Goal: Task Accomplishment & Management: Manage account settings

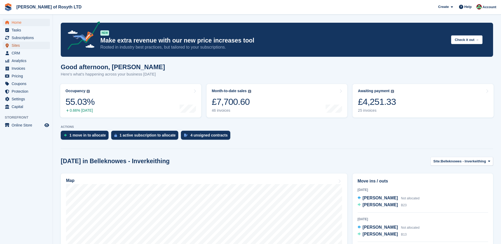
click at [16, 45] on span "Sites" at bounding box center [28, 45] width 32 height 7
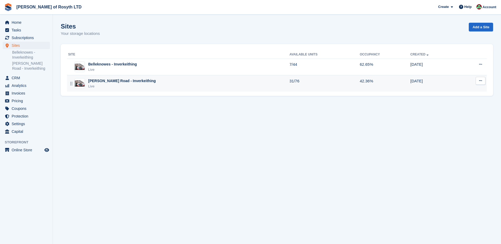
click at [96, 84] on div "Live" at bounding box center [122, 86] width 68 height 5
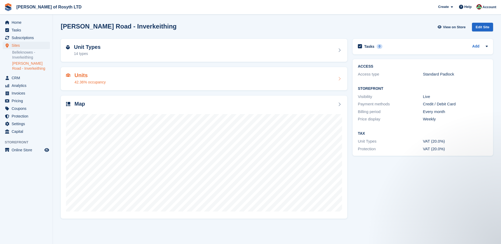
click at [79, 75] on h2 "Units" at bounding box center [89, 75] width 31 height 6
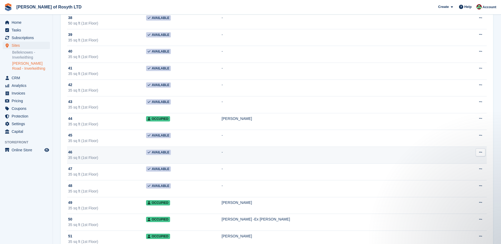
scroll to position [662, 0]
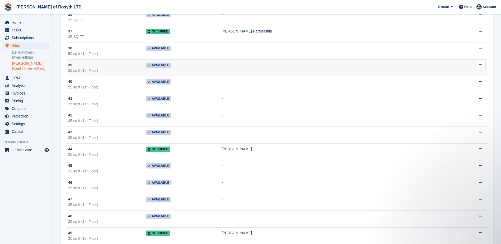
drag, startPoint x: 172, startPoint y: 47, endPoint x: 250, endPoint y: 67, distance: 80.9
click at [277, 76] on td "-" at bounding box center [339, 84] width 237 height 17
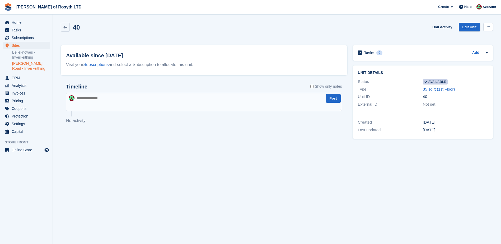
click at [489, 27] on icon at bounding box center [487, 26] width 3 height 3
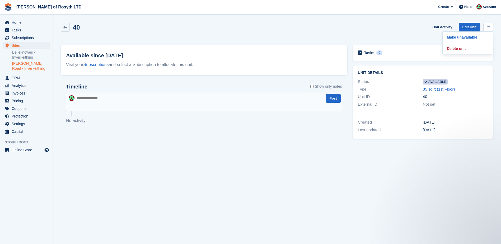
click at [494, 19] on section "40 Unit Activity Edit Unit Make unavailable Delete unit Available since 2 Jul V…" at bounding box center [277, 122] width 448 height 244
click at [30, 7] on link "[PERSON_NAME] of Rosyth LTD" at bounding box center [48, 7] width 69 height 9
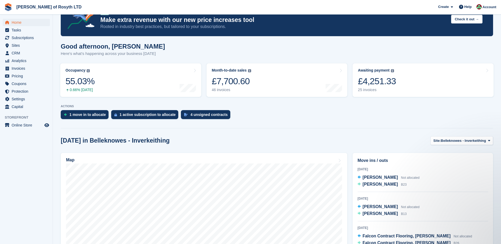
scroll to position [79, 0]
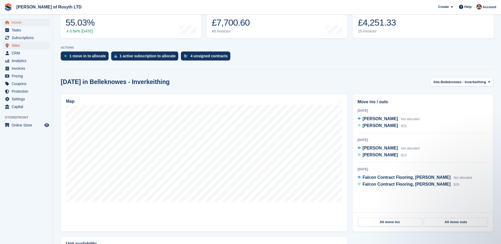
click at [16, 47] on span "Sites" at bounding box center [28, 45] width 32 height 7
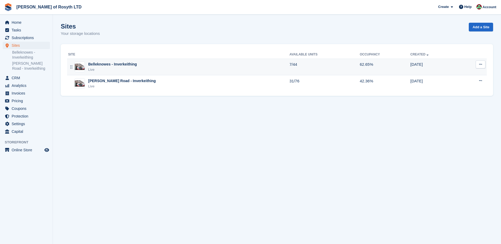
click at [105, 68] on div "Live" at bounding box center [112, 69] width 49 height 5
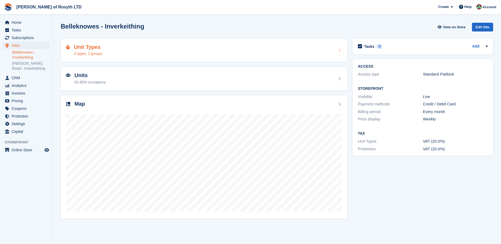
click at [81, 49] on h2 "Unit Types" at bounding box center [88, 47] width 28 height 6
click at [79, 77] on h2 "Units" at bounding box center [89, 75] width 31 height 6
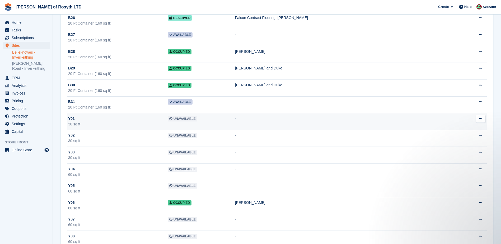
scroll to position [501, 0]
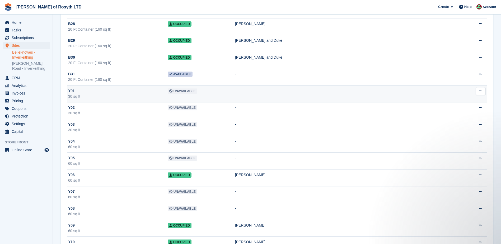
click at [168, 96] on div "30 sq ft" at bounding box center [118, 97] width 100 height 6
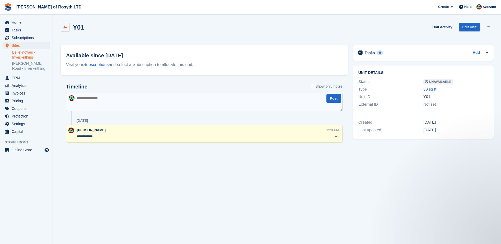
click at [65, 25] on link at bounding box center [65, 27] width 9 height 9
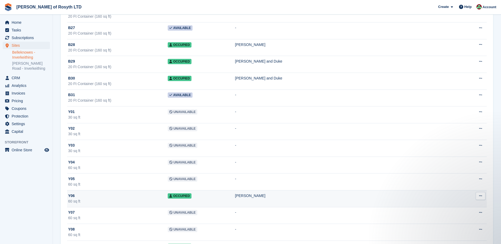
scroll to position [528, 0]
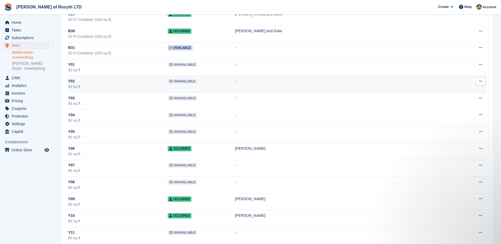
click at [77, 83] on div "Y02" at bounding box center [118, 81] width 100 height 6
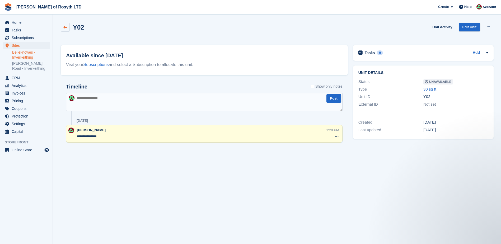
click at [64, 29] on icon at bounding box center [65, 27] width 4 height 4
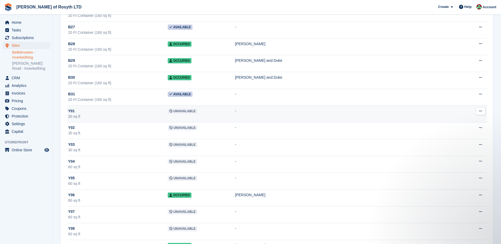
scroll to position [528, 0]
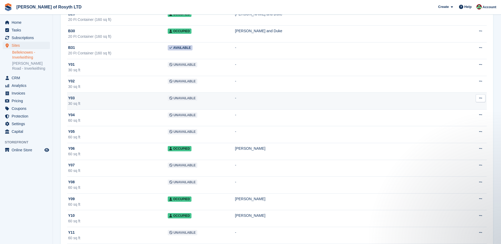
click at [73, 101] on div "30 sq ft" at bounding box center [118, 104] width 100 height 6
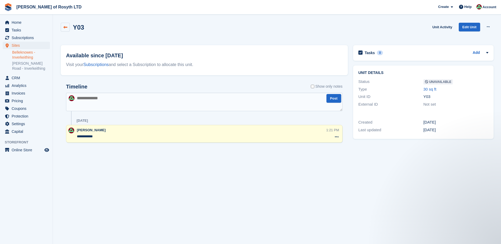
click at [64, 26] on icon at bounding box center [65, 27] width 4 height 4
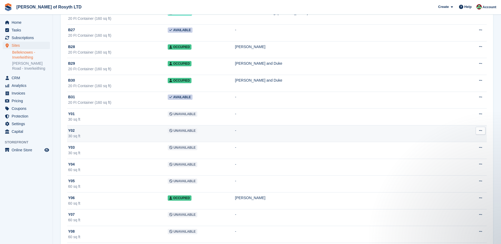
scroll to position [554, 0]
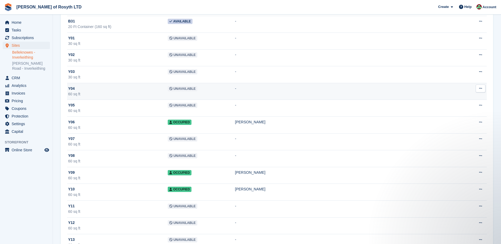
click at [76, 91] on div "Y04" at bounding box center [118, 89] width 100 height 6
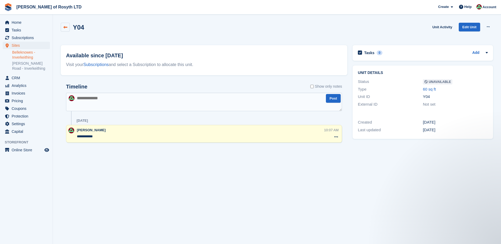
click at [63, 26] on link at bounding box center [65, 27] width 9 height 9
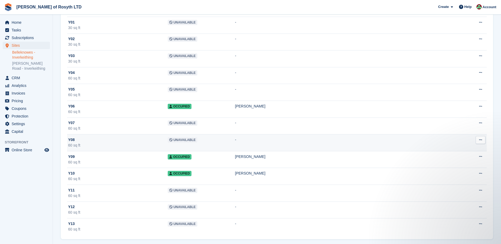
scroll to position [573, 0]
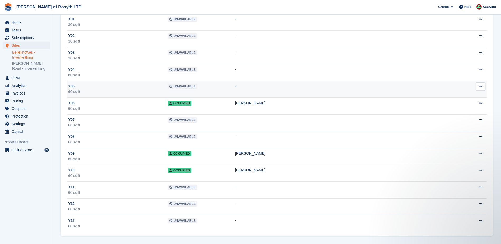
click at [94, 89] on div "60 sq ft" at bounding box center [118, 92] width 100 height 6
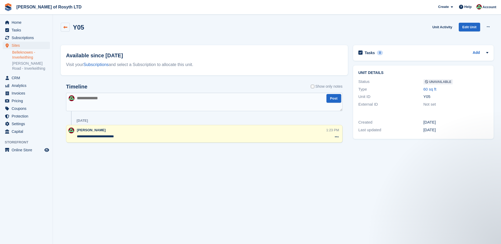
click at [66, 29] on icon at bounding box center [65, 27] width 4 height 4
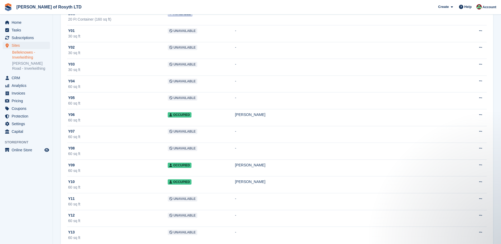
scroll to position [573, 0]
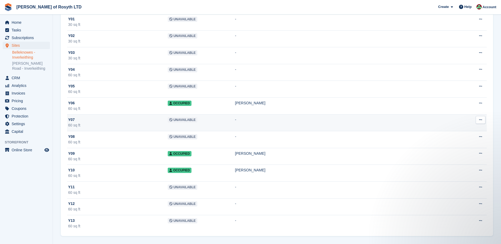
click at [79, 122] on div "Y07" at bounding box center [118, 120] width 100 height 6
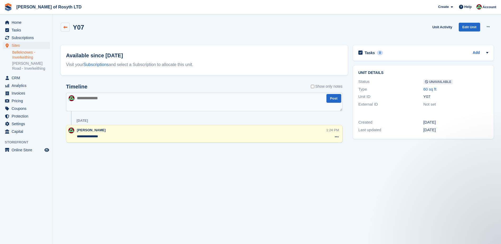
click at [64, 27] on icon at bounding box center [65, 27] width 4 height 4
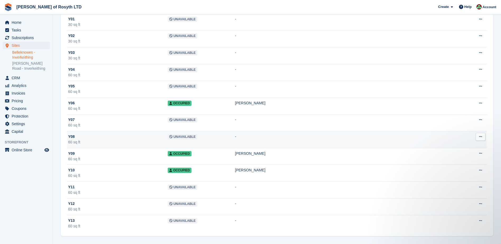
click at [109, 141] on div "60 sq ft" at bounding box center [118, 142] width 100 height 6
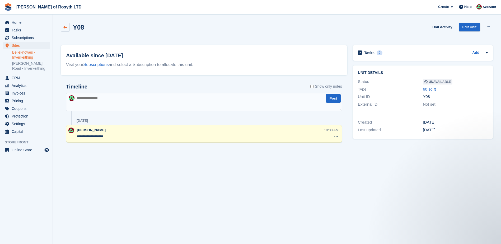
click at [66, 27] on icon at bounding box center [65, 27] width 4 height 4
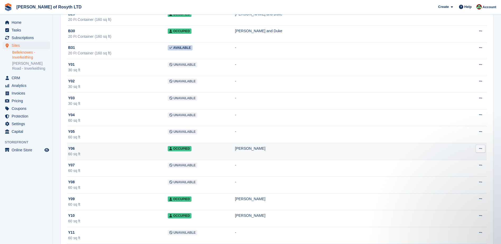
scroll to position [573, 0]
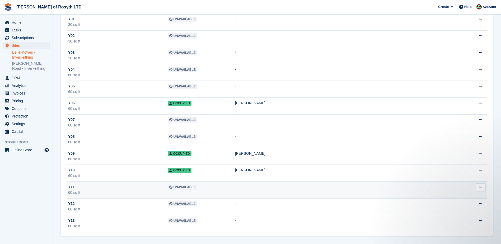
click at [91, 194] on div "60 sq ft" at bounding box center [118, 193] width 100 height 6
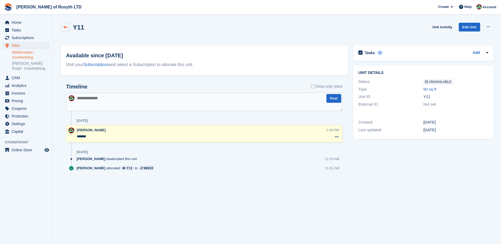
click at [65, 27] on icon at bounding box center [65, 27] width 4 height 4
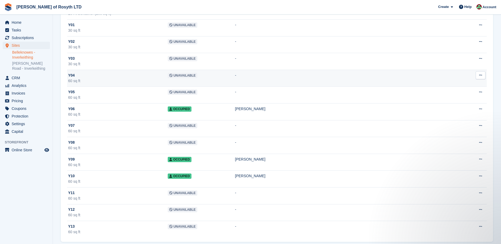
scroll to position [573, 0]
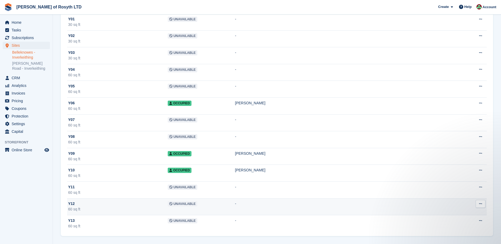
click at [98, 206] on div "60 sq ft" at bounding box center [118, 209] width 100 height 6
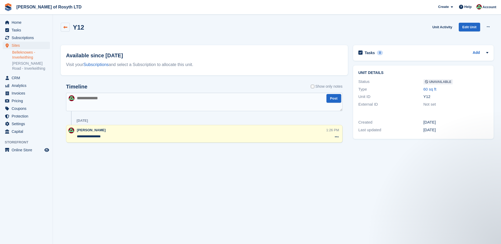
click at [66, 28] on icon at bounding box center [65, 27] width 4 height 4
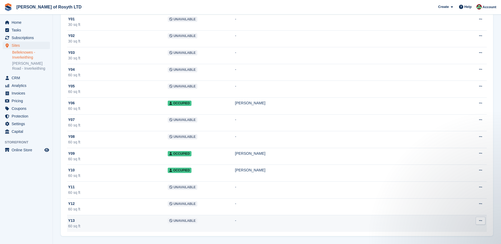
click at [116, 222] on div "Y13" at bounding box center [118, 221] width 100 height 6
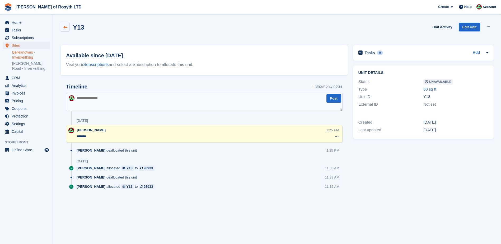
click at [65, 27] on icon at bounding box center [65, 27] width 4 height 4
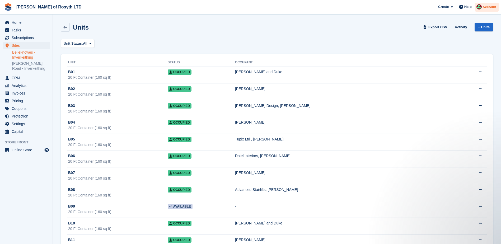
click at [491, 7] on span "Account" at bounding box center [489, 6] width 14 height 5
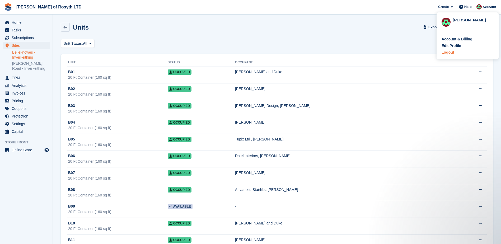
click at [451, 53] on div "Logout" at bounding box center [447, 53] width 12 height 6
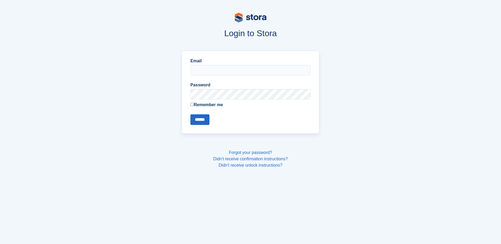
type input "**********"
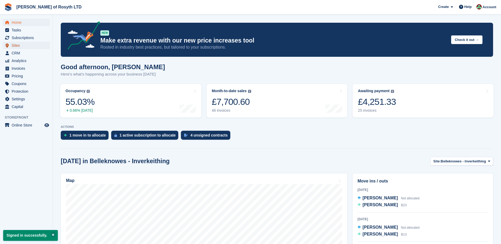
click at [14, 45] on span "Sites" at bounding box center [28, 45] width 32 height 7
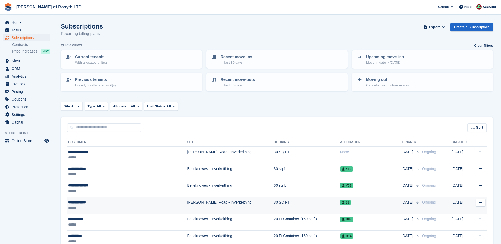
click at [85, 203] on div "**********" at bounding box center [112, 203] width 88 height 6
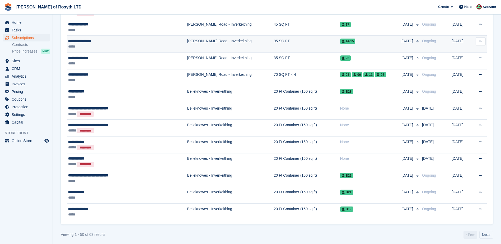
scroll to position [768, 0]
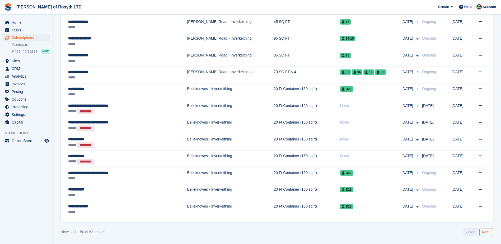
click at [484, 232] on link "Next ›" at bounding box center [486, 232] width 14 height 8
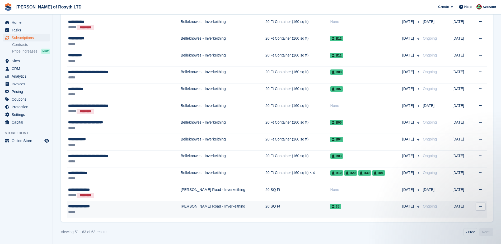
click at [83, 207] on div "**********" at bounding box center [111, 206] width 86 height 6
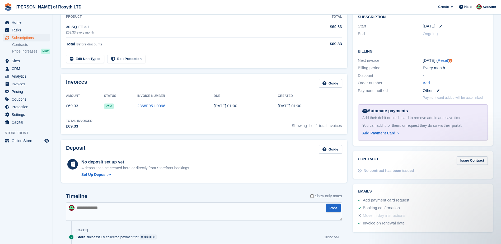
scroll to position [106, 0]
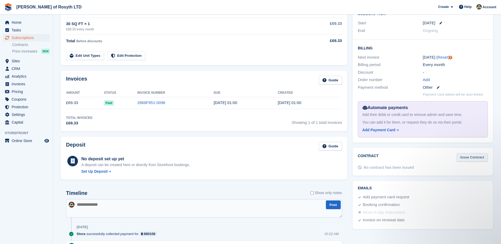
click at [474, 153] on link "Issue Contract" at bounding box center [471, 157] width 31 height 9
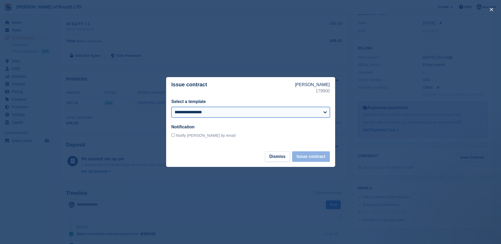
click at [325, 111] on select "**********" at bounding box center [250, 112] width 158 height 11
select select "***"
click at [171, 107] on select "**********" at bounding box center [250, 112] width 158 height 11
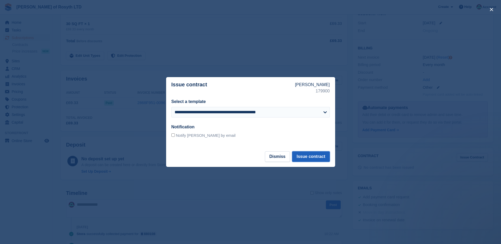
click at [312, 155] on button "Issue contract" at bounding box center [310, 156] width 37 height 11
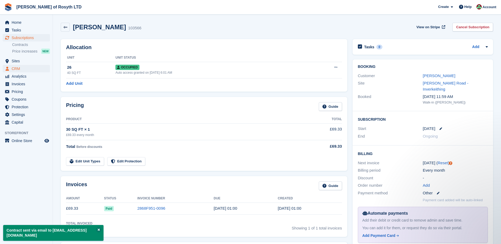
scroll to position [0, 0]
